Goal: Use online tool/utility: Utilize a website feature to perform a specific function

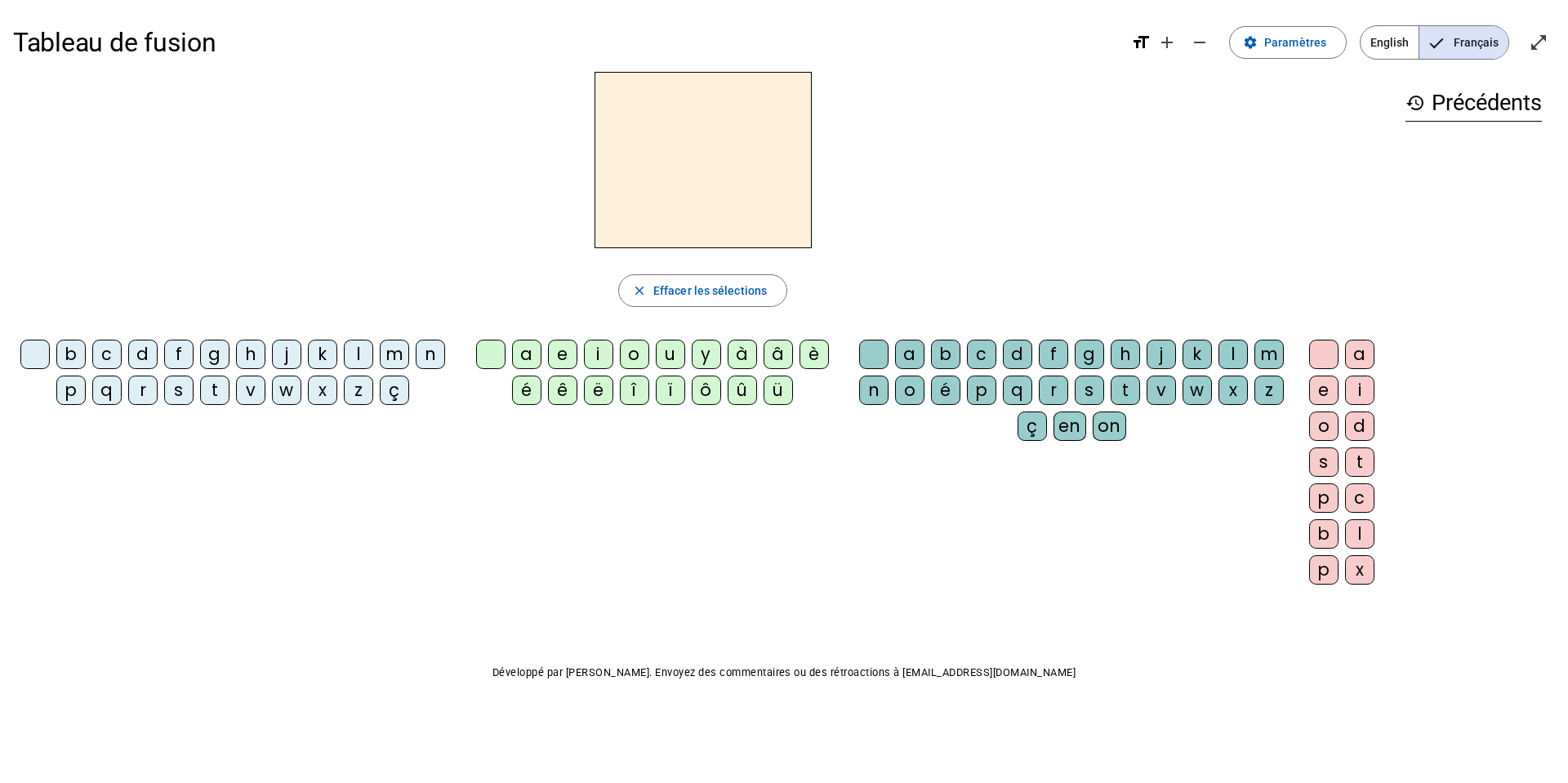
click at [71, 354] on div "b" at bounding box center [71, 354] width 29 height 29
click at [659, 283] on span "Effacer les sélections" at bounding box center [710, 291] width 114 height 19
drag, startPoint x: 567, startPoint y: 339, endPoint x: 100, endPoint y: 631, distance: 550.8
click at [124, 620] on div "Tableau de fusion format_size add remove settings Paramètres English Français o…" at bounding box center [784, 384] width 1568 height 769
click at [64, 353] on div "b" at bounding box center [71, 354] width 29 height 29
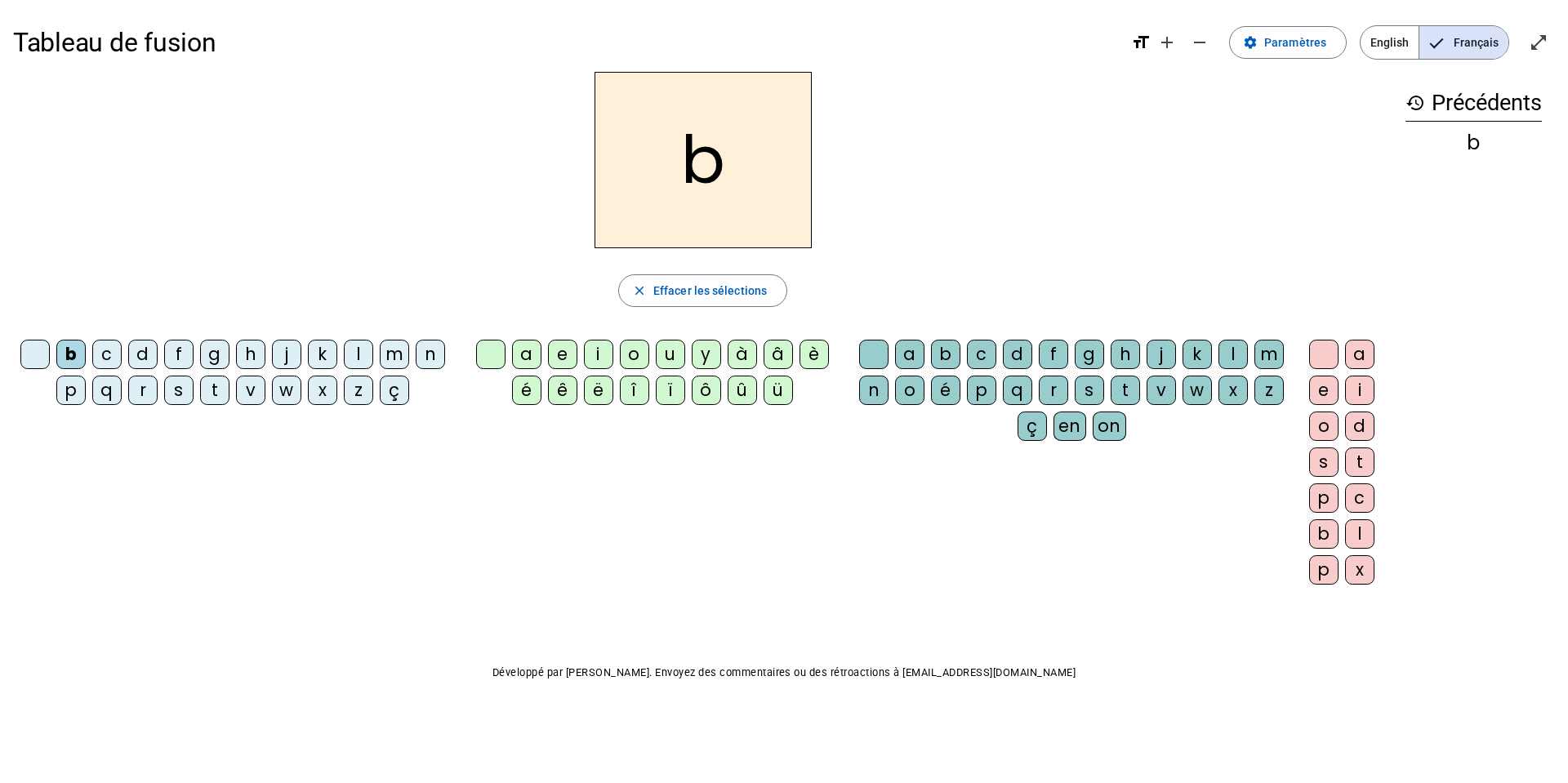
click at [641, 354] on div "o" at bounding box center [634, 354] width 29 height 29
click at [1224, 350] on div "l" at bounding box center [1232, 354] width 29 height 29
click at [182, 394] on div "s" at bounding box center [178, 390] width 29 height 29
click at [599, 362] on div "i" at bounding box center [598, 354] width 29 height 29
click at [1228, 347] on div "l" at bounding box center [1232, 354] width 29 height 29
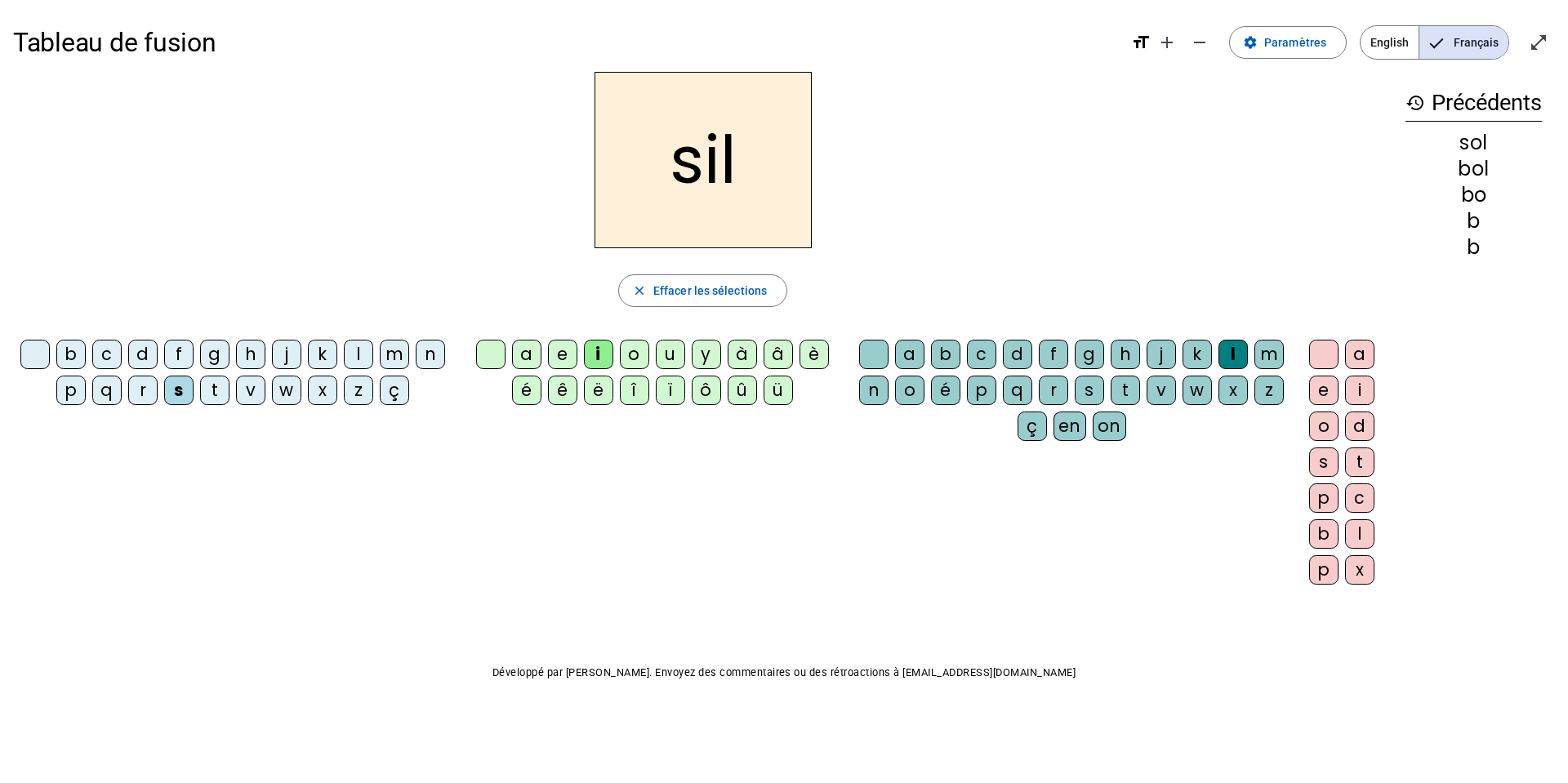
click at [1235, 347] on div "l" at bounding box center [1232, 354] width 29 height 29
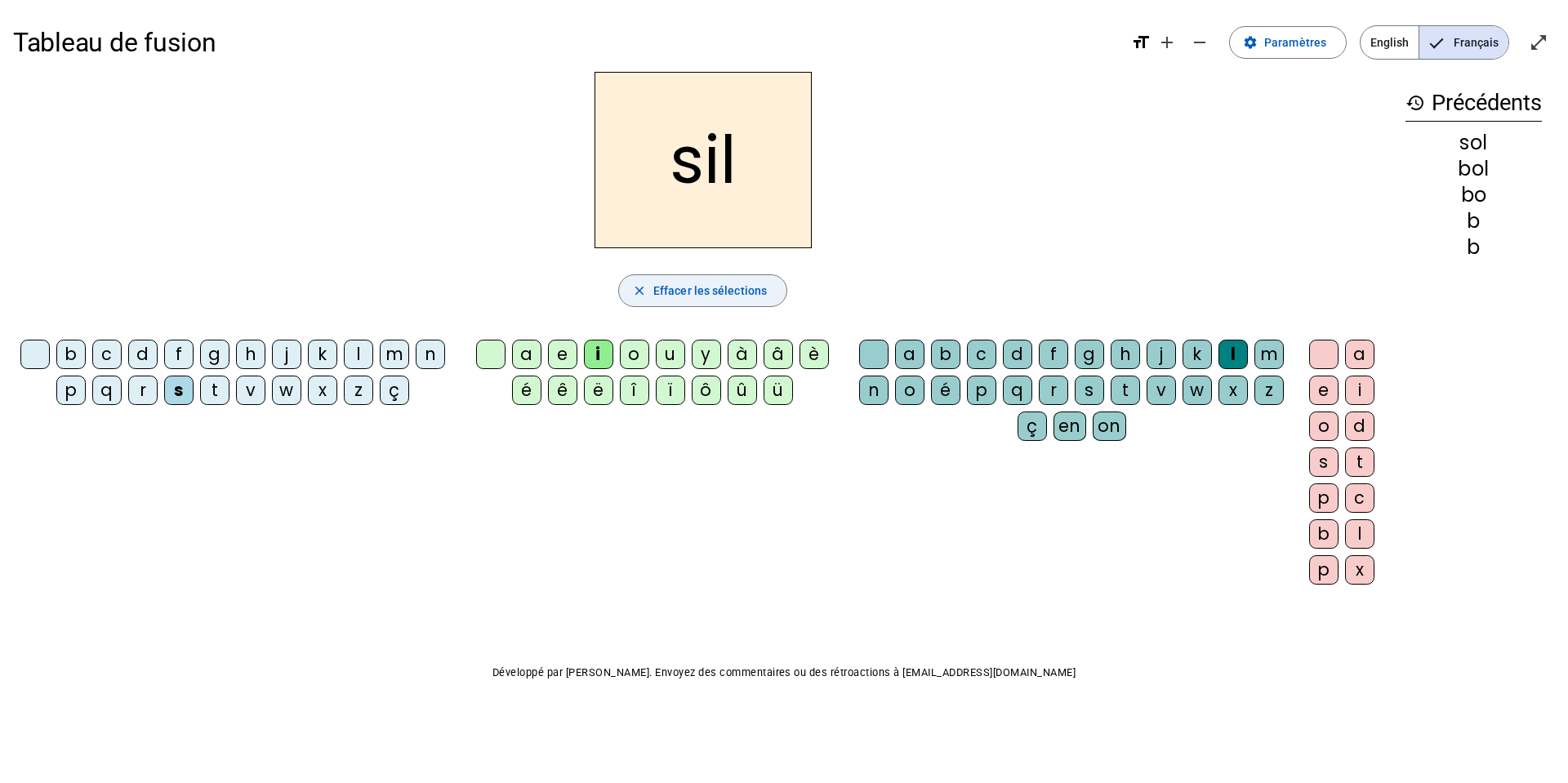
click at [718, 290] on span "Effacer les sélections" at bounding box center [710, 291] width 114 height 19
click at [188, 399] on div "s" at bounding box center [178, 390] width 29 height 29
click at [590, 349] on div "i" at bounding box center [598, 354] width 29 height 29
click at [418, 347] on div "n" at bounding box center [429, 354] width 29 height 29
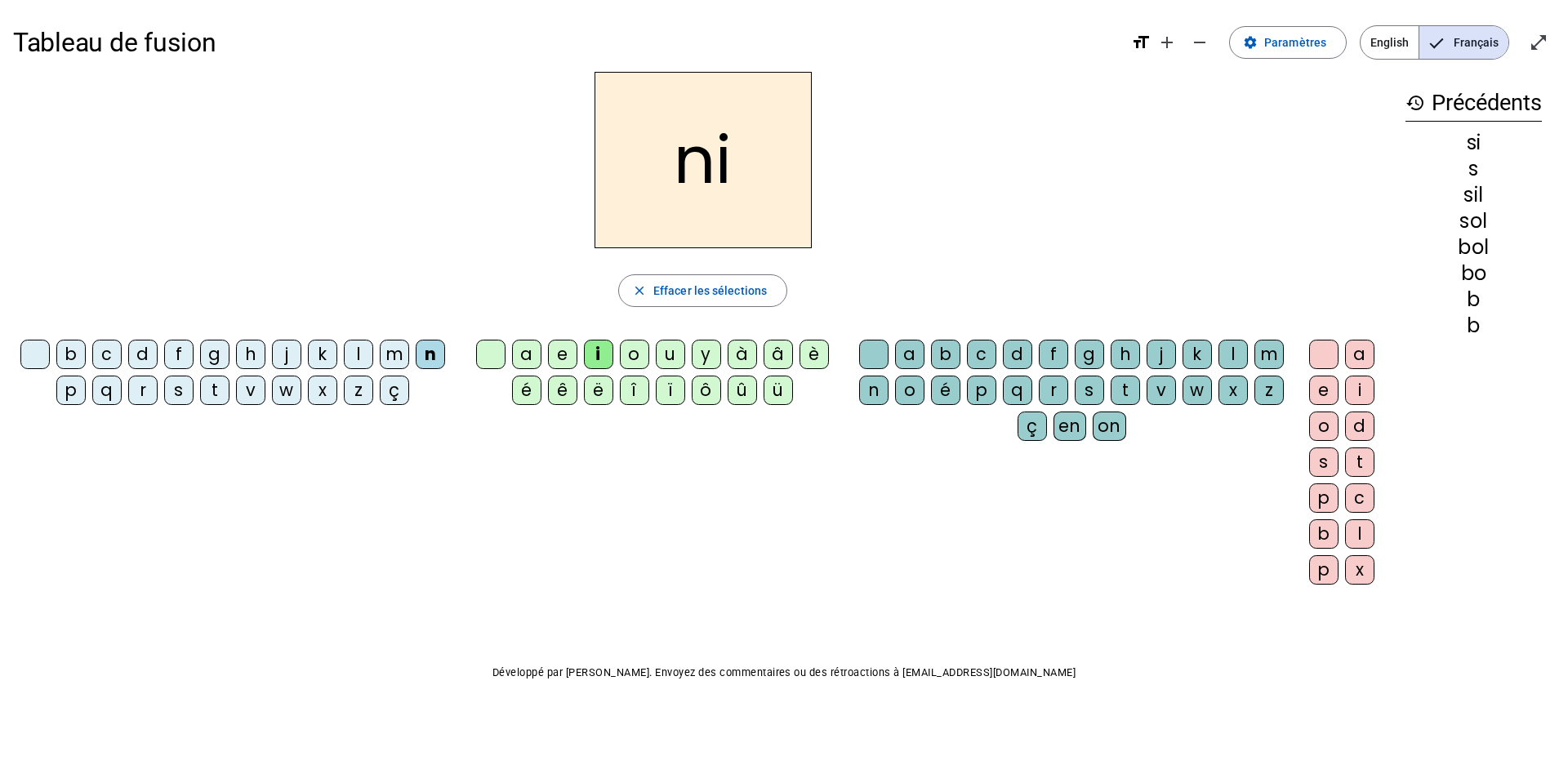
click at [573, 347] on div "e" at bounding box center [562, 354] width 29 height 29
click at [361, 347] on div "l" at bounding box center [358, 354] width 29 height 29
click at [529, 362] on div "a" at bounding box center [526, 354] width 29 height 29
click at [249, 387] on div "v" at bounding box center [250, 390] width 29 height 29
click at [222, 390] on div "t" at bounding box center [214, 390] width 29 height 29
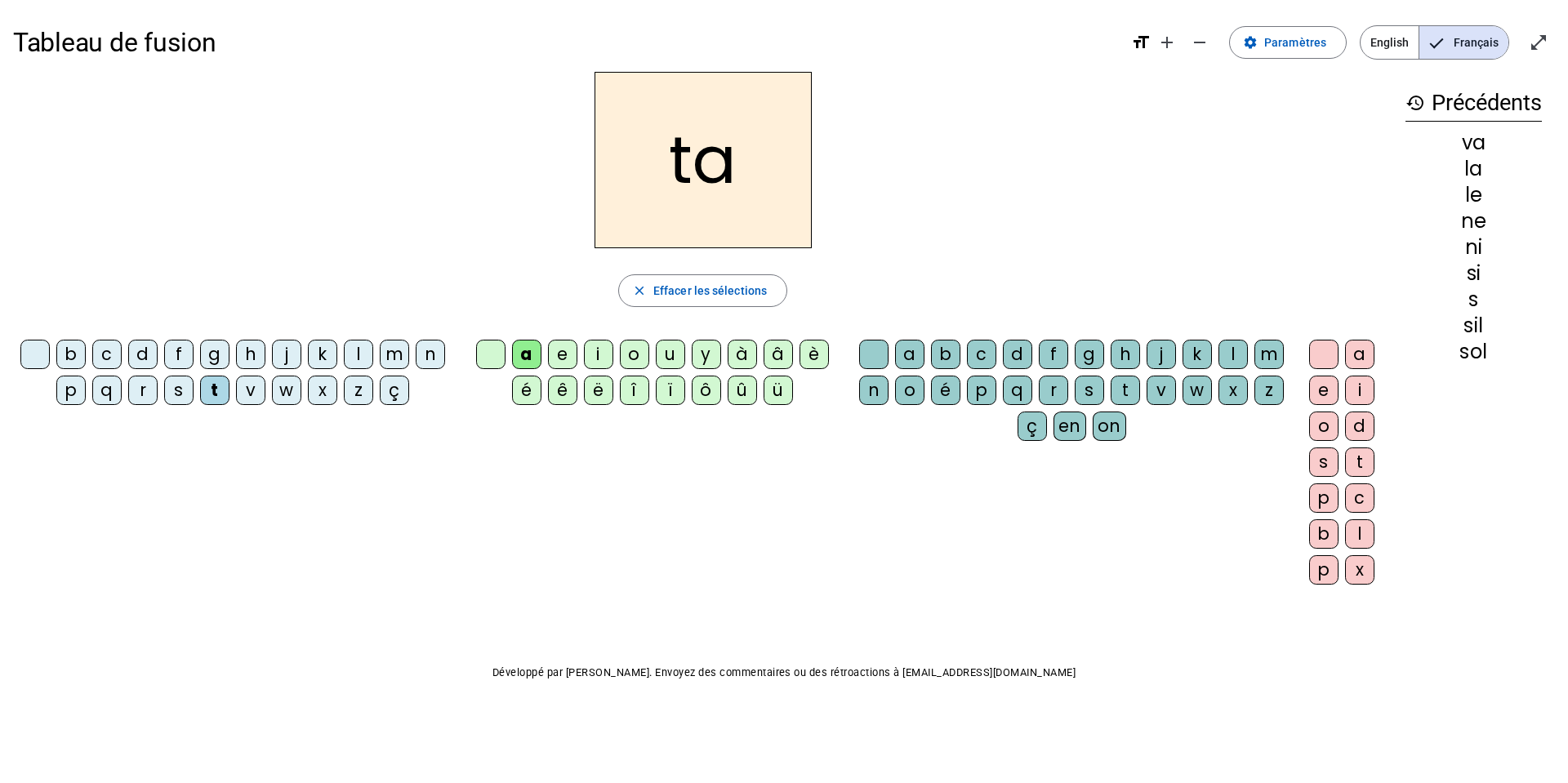
click at [553, 355] on div "e" at bounding box center [562, 354] width 29 height 29
click at [156, 347] on div "d" at bounding box center [142, 354] width 29 height 29
click at [396, 358] on div "m" at bounding box center [394, 354] width 29 height 29
click at [530, 358] on div "a" at bounding box center [526, 354] width 29 height 29
click at [1236, 358] on div "l" at bounding box center [1232, 354] width 29 height 29
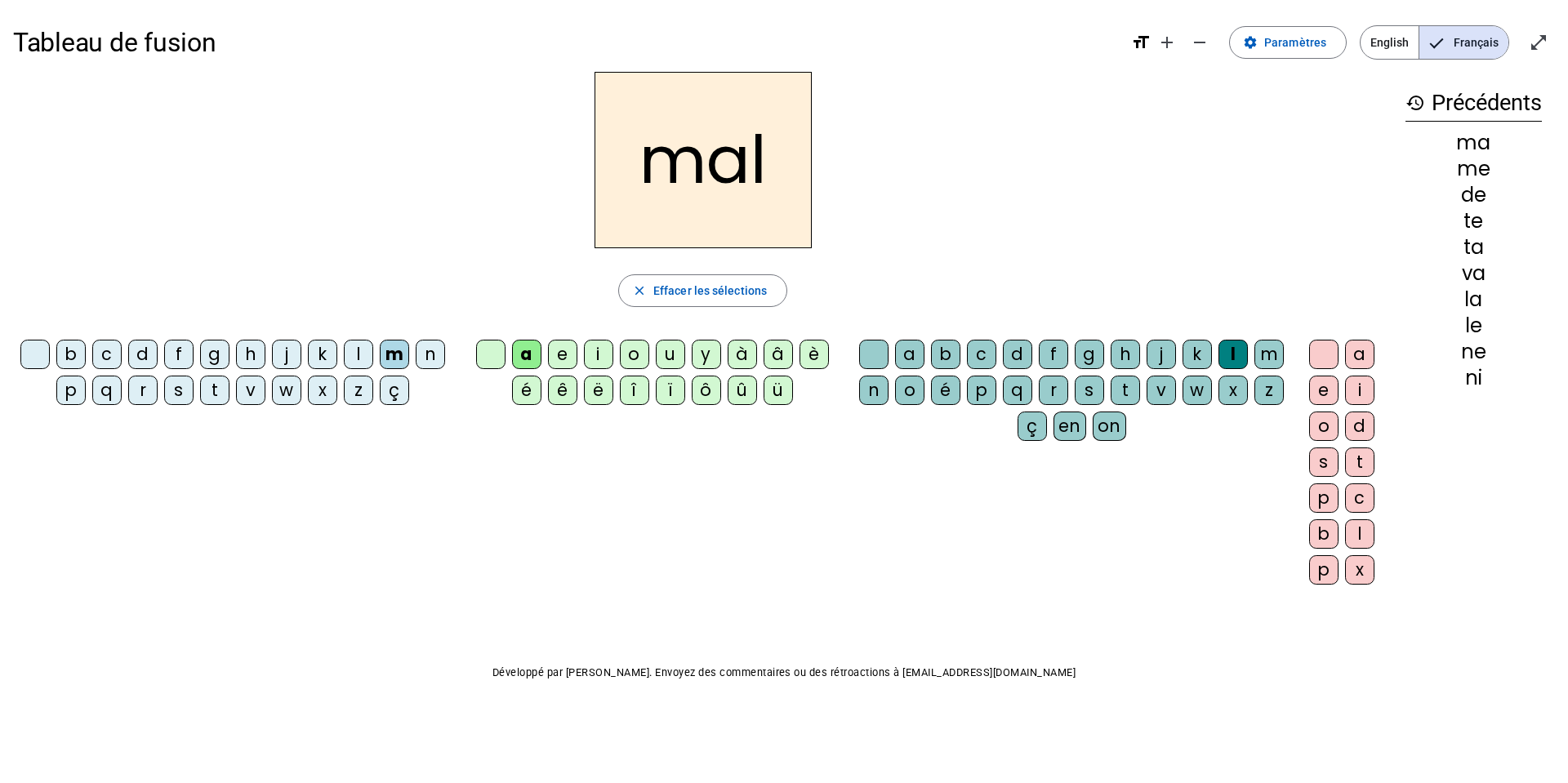
click at [72, 352] on div "b" at bounding box center [71, 354] width 29 height 29
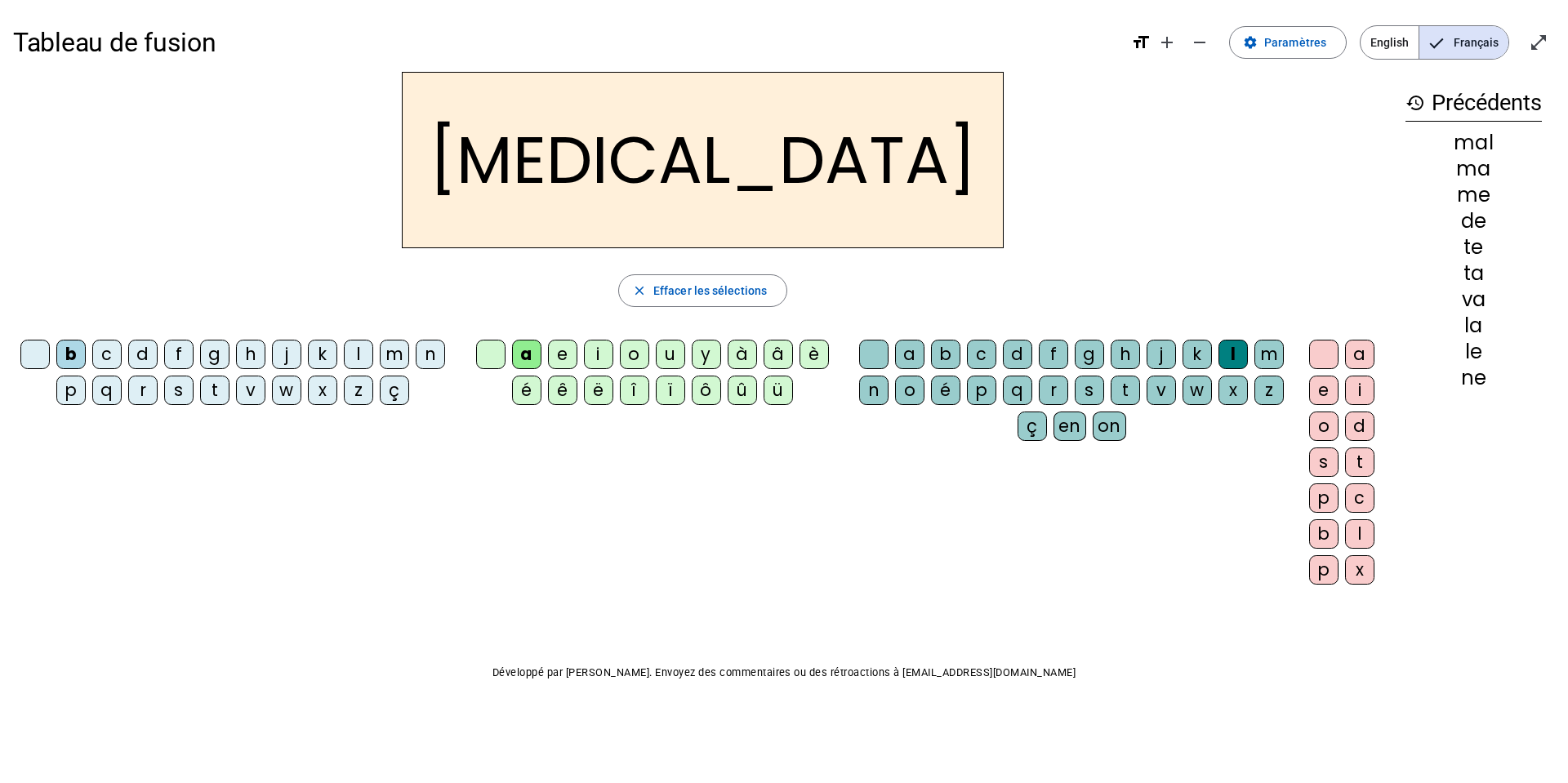
click at [980, 349] on div "c" at bounding box center [981, 354] width 29 height 29
